Goal: Register for event/course

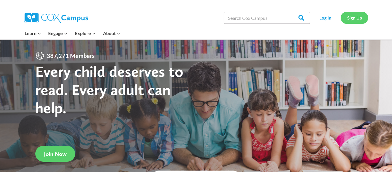
click at [345, 19] on link "Sign Up" at bounding box center [354, 18] width 28 height 12
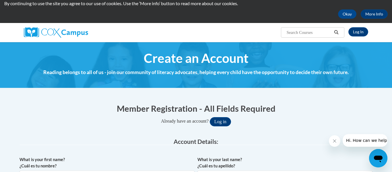
scroll to position [18, 0]
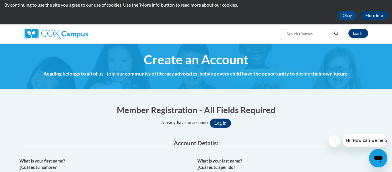
click at [202, 63] on span "Create an Account" at bounding box center [196, 59] width 105 height 15
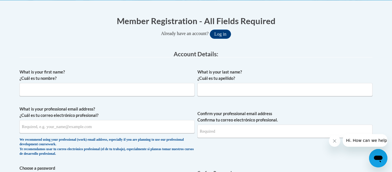
scroll to position [109, 0]
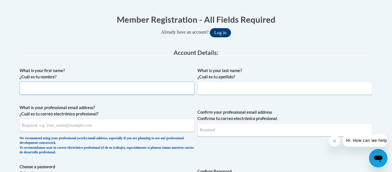
click at [138, 90] on input "What is your first name? ¿Cuál es tu nombre?" at bounding box center [107, 87] width 175 height 13
type input "Cheyenne"
click at [203, 88] on input "What is your last name? ¿Cuál es tu apellido?" at bounding box center [284, 87] width 175 height 13
type input "[PERSON_NAME]"
click at [87, 129] on input "What is your professional email address? ¿Cuál es tu correo electrónico profesi…" at bounding box center [107, 124] width 175 height 13
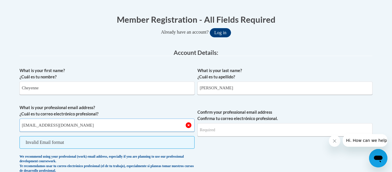
type input "Ctaylorherr277@gmail.com"
click at [210, 131] on input "Confirm your professional email address Confirma tu correo electrónico profesio…" at bounding box center [284, 129] width 175 height 13
type input "CtaylorHerr277@gmail.com"
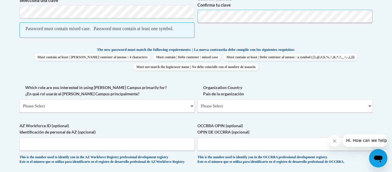
scroll to position [281, 0]
click at [125, 112] on select "Please Select College/University | Colegio/Universidad Community/Nonprofit Part…" at bounding box center [107, 105] width 175 height 13
click at [219, 112] on select "Please Select United States | Estados Unidos Outside of the United States | Fue…" at bounding box center [284, 105] width 175 height 13
select select "ad49bcad-a171-4b2e-b99c-48b446064914"
click at [197, 105] on select "Please Select United States | Estados Unidos Outside of the United States | Fue…" at bounding box center [284, 105] width 175 height 13
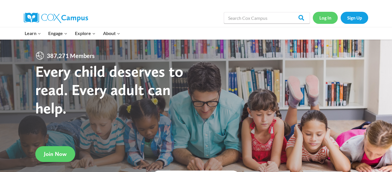
click at [327, 15] on link "Log In" at bounding box center [325, 18] width 25 height 12
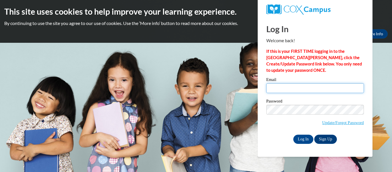
click at [289, 90] on input "Email" at bounding box center [315, 88] width 98 height 10
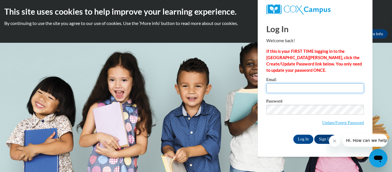
type input "[EMAIL_ADDRESS][DOMAIN_NAME]"
click at [320, 139] on link "Sign Up" at bounding box center [325, 139] width 22 height 9
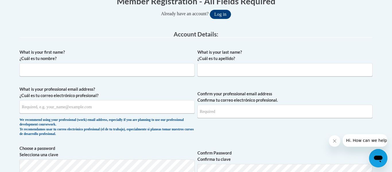
scroll to position [127, 0]
click at [126, 72] on input "What is your first name? ¿Cuál es tu nombre?" at bounding box center [107, 69] width 175 height 13
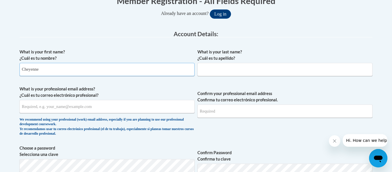
type input "Cheyenne"
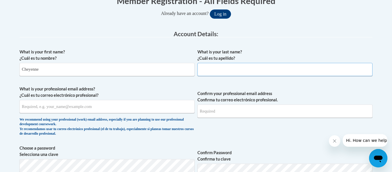
click at [212, 65] on input "What is your last name? ¿Cuál es tu apellido?" at bounding box center [284, 69] width 175 height 13
type input "Herrington"
click at [80, 112] on input "What is your professional email address? ¿Cuál es tu correo electrónico profesi…" at bounding box center [107, 106] width 175 height 13
click at [79, 108] on input "What is your professional email address? ¿Cuál es tu correo electrónico profesi…" at bounding box center [107, 106] width 175 height 13
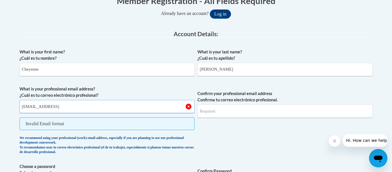
type input "Ctaylorherr277@gmail"
click at [210, 111] on input "Confirm your professional email address Confirma tu correo electrónico profesio…" at bounding box center [284, 110] width 175 height 13
type input "CtaylorHerr277@gmail.com"
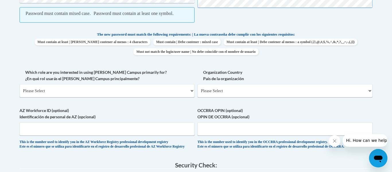
scroll to position [298, 0]
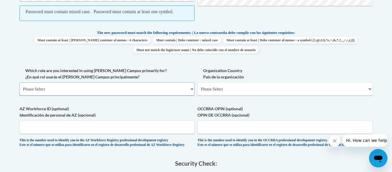
click at [151, 96] on select "Please Select College/University | Colegio/Universidad Community/Nonprofit Part…" at bounding box center [107, 88] width 175 height 13
click at [194, 73] on div "What is your first name? ¿Cuál es tu nombre? Cheyenne What is your last name? ¿…" at bounding box center [196, 14] width 353 height 278
click at [160, 95] on select "Please Select College/University | Colegio/Universidad Community/Nonprofit Part…" at bounding box center [107, 88] width 175 height 13
select select "3271ce3a-a928-4b91-bcec-7d68f79f4f34"
click at [20, 89] on select "Please Select College/University | Colegio/Universidad Community/Nonprofit Part…" at bounding box center [107, 88] width 175 height 13
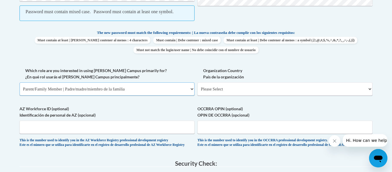
click at [146, 96] on select "Please Select College/University | Colegio/Universidad Community/Nonprofit Part…" at bounding box center [107, 88] width 175 height 13
select select
click at [20, 89] on select "Please Select College/University | Colegio/Universidad Community/Nonprofit Part…" at bounding box center [107, 88] width 175 height 13
click at [141, 96] on select "Please Select College/University | Colegio/Universidad Community/Nonprofit Part…" at bounding box center [107, 88] width 175 height 13
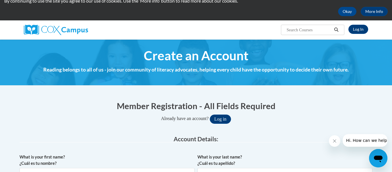
scroll to position [23, 0]
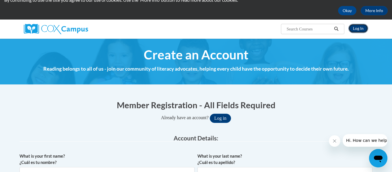
click at [355, 28] on link "Log In" at bounding box center [358, 28] width 20 height 9
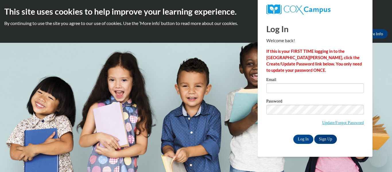
click at [339, 122] on link "Update/Forgot Password" at bounding box center [343, 122] width 42 height 5
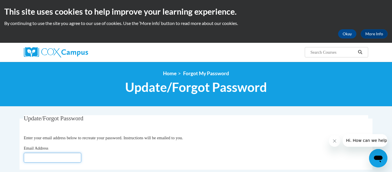
click at [63, 159] on input "Email Address" at bounding box center [52, 158] width 57 height 10
type input "CtaylorHerr277@gmail.com"
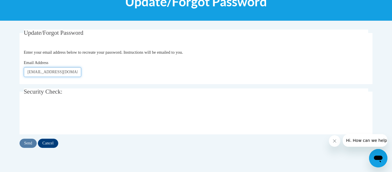
scroll to position [91, 0]
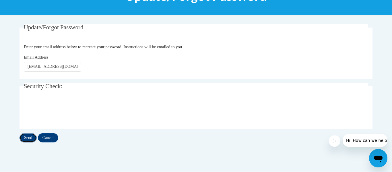
click at [31, 138] on input "Send" at bounding box center [28, 137] width 17 height 9
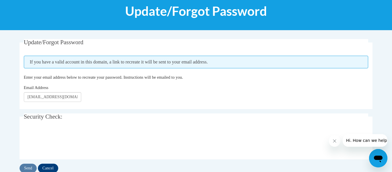
scroll to position [76, 0]
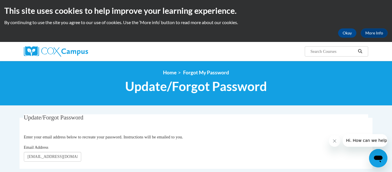
scroll to position [1, 0]
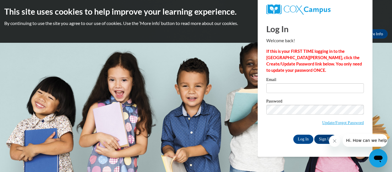
click at [335, 139] on icon "Close message from company" at bounding box center [334, 141] width 5 height 5
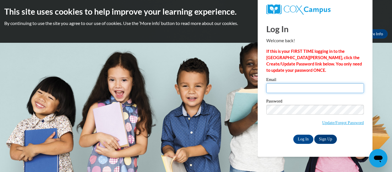
click at [285, 89] on input "Email" at bounding box center [315, 88] width 98 height 10
type input "[EMAIL_ADDRESS][DOMAIN_NAME]"
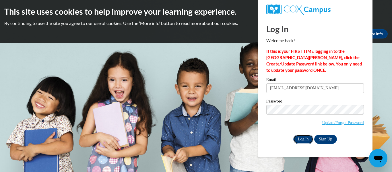
click at [309, 140] on input "Log In" at bounding box center [303, 139] width 20 height 9
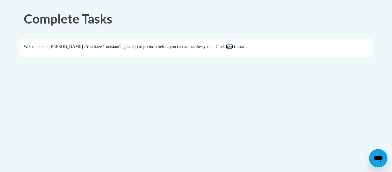
click at [233, 48] on link "here" at bounding box center [229, 46] width 7 height 5
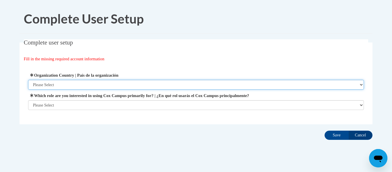
click at [141, 83] on select "Please Select United States | Estados Unidos Outside of the United States | Fue…" at bounding box center [196, 85] width 336 height 10
select select "ad49bcad-a171-4b2e-b99c-48b446064914"
click at [28, 80] on select "Please Select United States | Estados Unidos Outside of the United States | Fue…" at bounding box center [196, 85] width 336 height 10
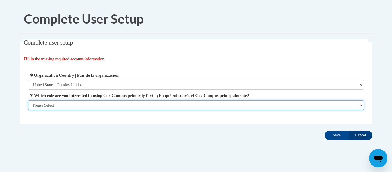
click at [137, 101] on select "Please Select College/University | Colegio/Universidad Community/Nonprofit Part…" at bounding box center [196, 105] width 336 height 10
select select "fbf2d438-af2f-41f8-98f1-81c410e29de3"
click at [28, 110] on select "Please Select College/University | Colegio/Universidad Community/Nonprofit Part…" at bounding box center [196, 105] width 336 height 10
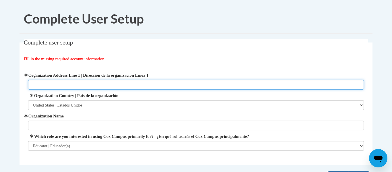
click at [123, 83] on input "Organization Address Line 1 | Dirección de la organización Línea 1" at bounding box center [196, 85] width 336 height 10
type input "7"
paste input "7300 N Palmyra Rd, Canfield, OH 44406"
type input "7300 N Palmyra Rd, Canfield, OH 44406"
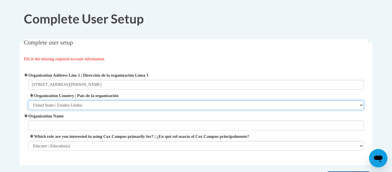
click at [102, 104] on select "Please Select United States | Estados Unidos Outside of the United States | Fue…" at bounding box center [196, 105] width 336 height 10
click at [28, 100] on select "Please Select United States | Estados Unidos Outside of the United States | Fue…" at bounding box center [196, 105] width 336 height 10
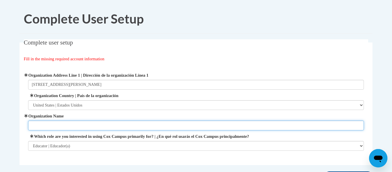
click at [99, 123] on input "Organization Name" at bounding box center [196, 125] width 336 height 10
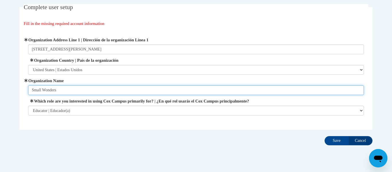
scroll to position [37, 0]
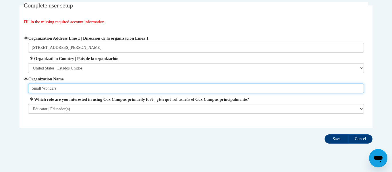
type input "Small Wonders"
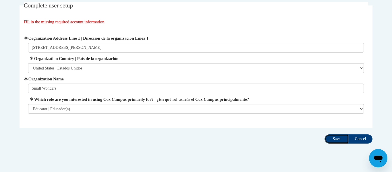
click at [329, 141] on input "Save" at bounding box center [336, 138] width 24 height 9
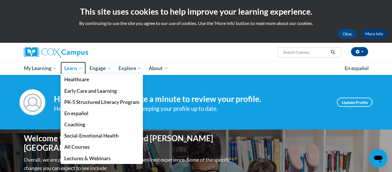
click at [65, 65] on span "Learn" at bounding box center [73, 68] width 18 height 7
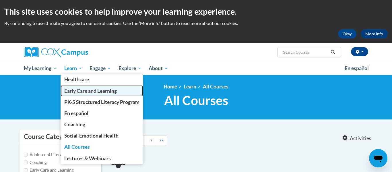
click at [74, 94] on link "Early Care and Learning" at bounding box center [102, 90] width 83 height 11
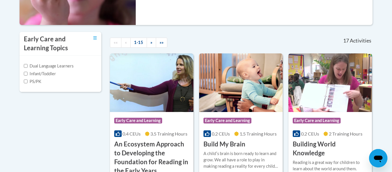
scroll to position [172, 0]
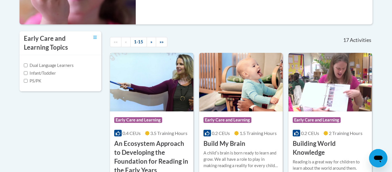
click at [168, 99] on img at bounding box center [151, 82] width 83 height 59
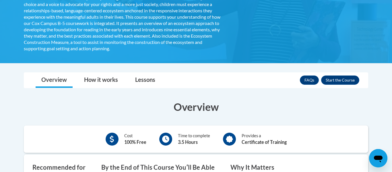
scroll to position [163, 0]
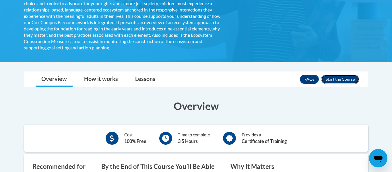
click at [335, 78] on button "Enroll" at bounding box center [340, 79] width 38 height 9
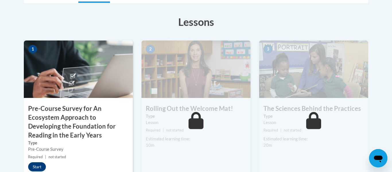
scroll to position [138, 0]
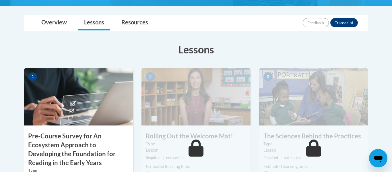
click at [254, 44] on h3 "Lessons" at bounding box center [196, 49] width 344 height 14
click at [56, 147] on h3 "Pre-Course Survey for An Ecosystem Approach to Developing the Foundation for Re…" at bounding box center [78, 149] width 109 height 35
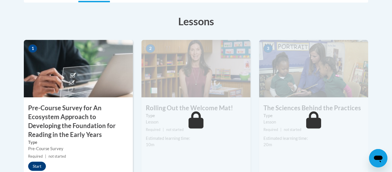
scroll to position [167, 0]
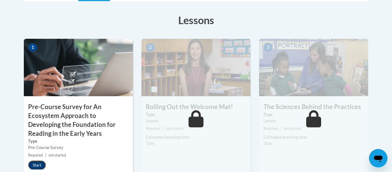
click at [42, 165] on button "Start" at bounding box center [37, 164] width 18 height 9
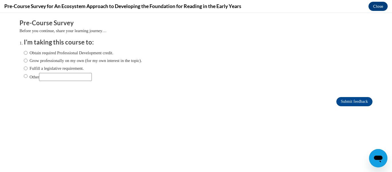
scroll to position [0, 0]
click at [88, 53] on label "Obtain required Professional Development credit." at bounding box center [68, 53] width 89 height 6
click at [28, 53] on input "Obtain required Professional Development credit." at bounding box center [26, 53] width 4 height 6
radio input "true"
click at [355, 101] on input "Submit feedback" at bounding box center [354, 101] width 36 height 9
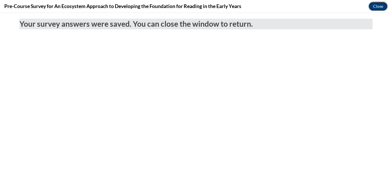
click at [377, 3] on button "Close" at bounding box center [377, 6] width 19 height 9
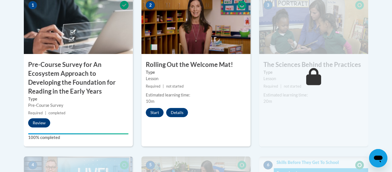
scroll to position [211, 0]
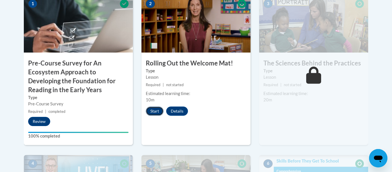
click at [159, 112] on button "Start" at bounding box center [155, 110] width 18 height 9
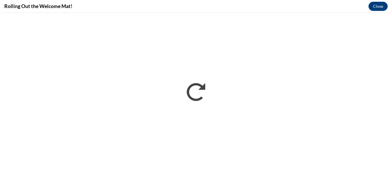
scroll to position [0, 0]
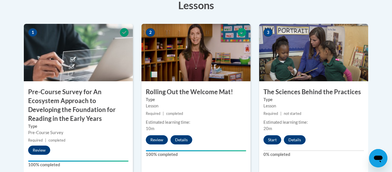
scroll to position [184, 0]
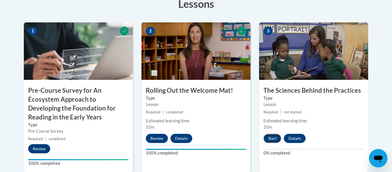
click at [272, 139] on button "Start" at bounding box center [272, 138] width 18 height 9
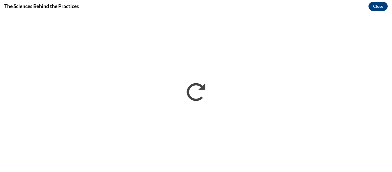
scroll to position [0, 0]
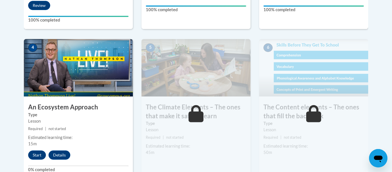
scroll to position [331, 0]
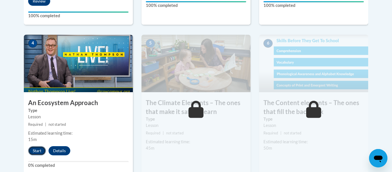
click at [32, 151] on button "Start" at bounding box center [37, 150] width 18 height 9
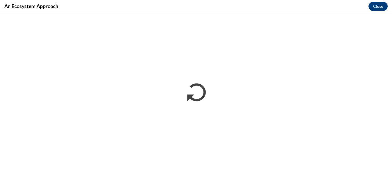
scroll to position [0, 0]
